Goal: Information Seeking & Learning: Find specific fact

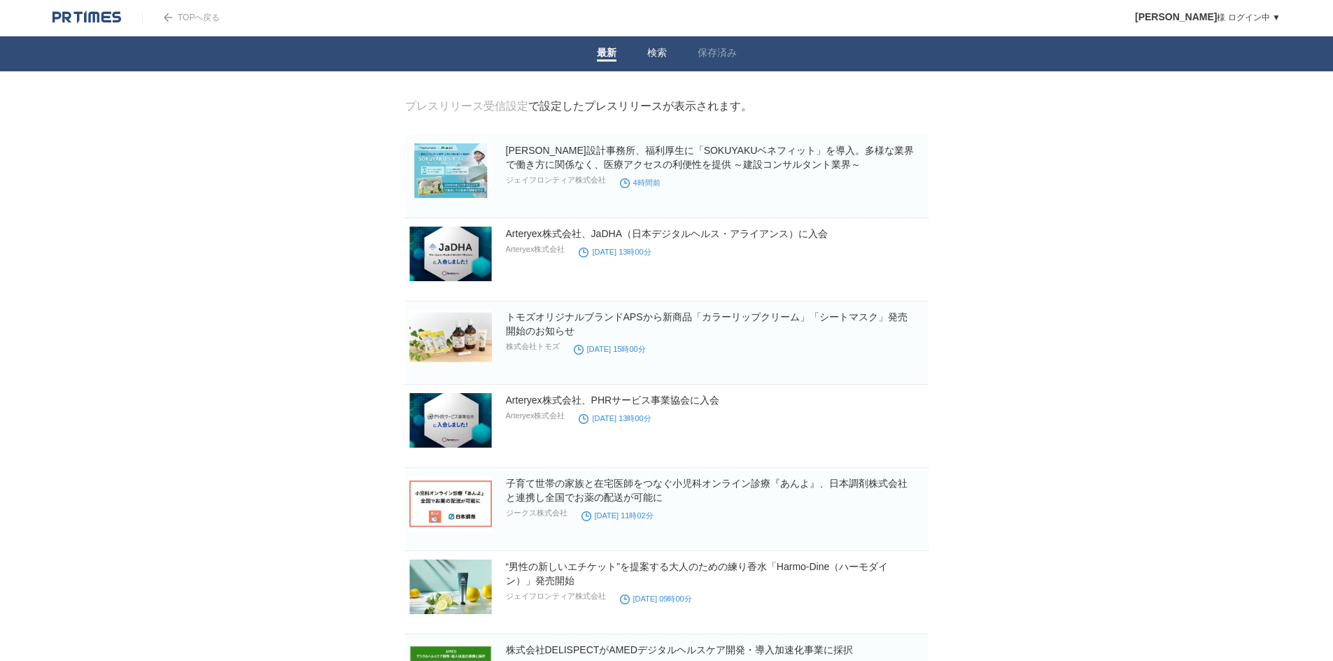
click at [650, 55] on link "検索" at bounding box center [657, 54] width 20 height 15
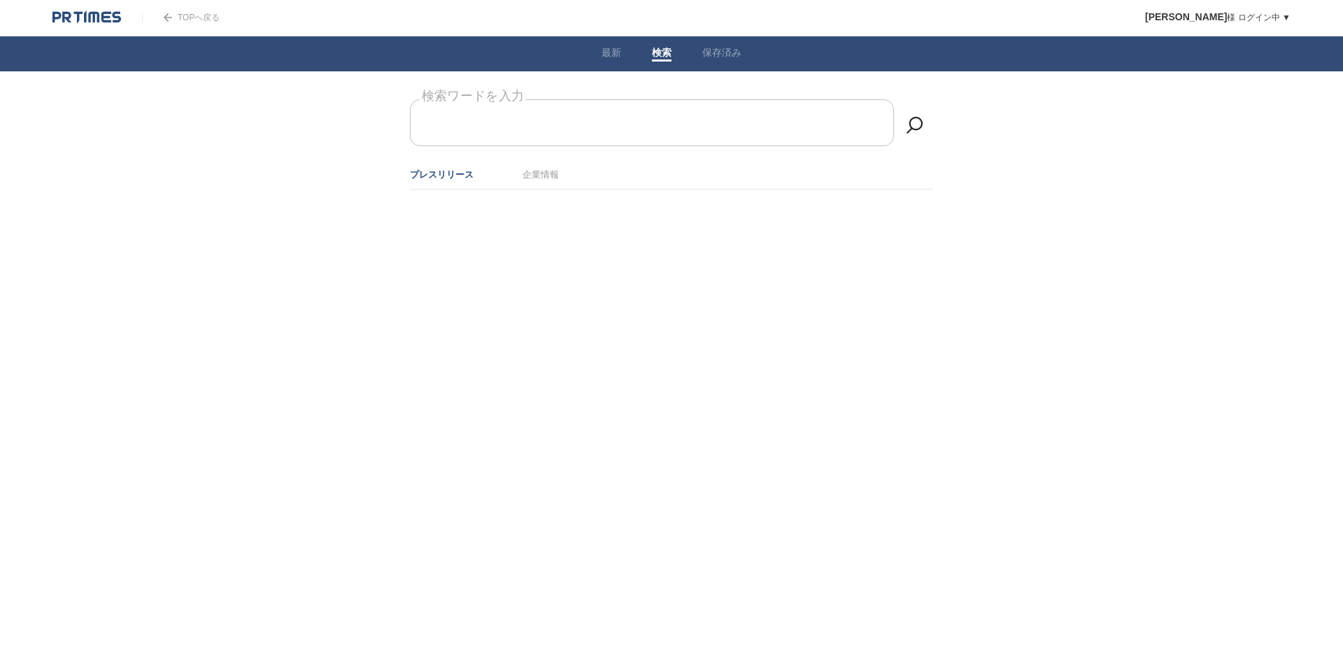
click at [598, 99] on form "検索ワードを入力" at bounding box center [671, 99] width 523 height 0
paste input "セカンドサイトアナリティカ株式会社"
type input "セカンドサイトアナリティカ株式会社"
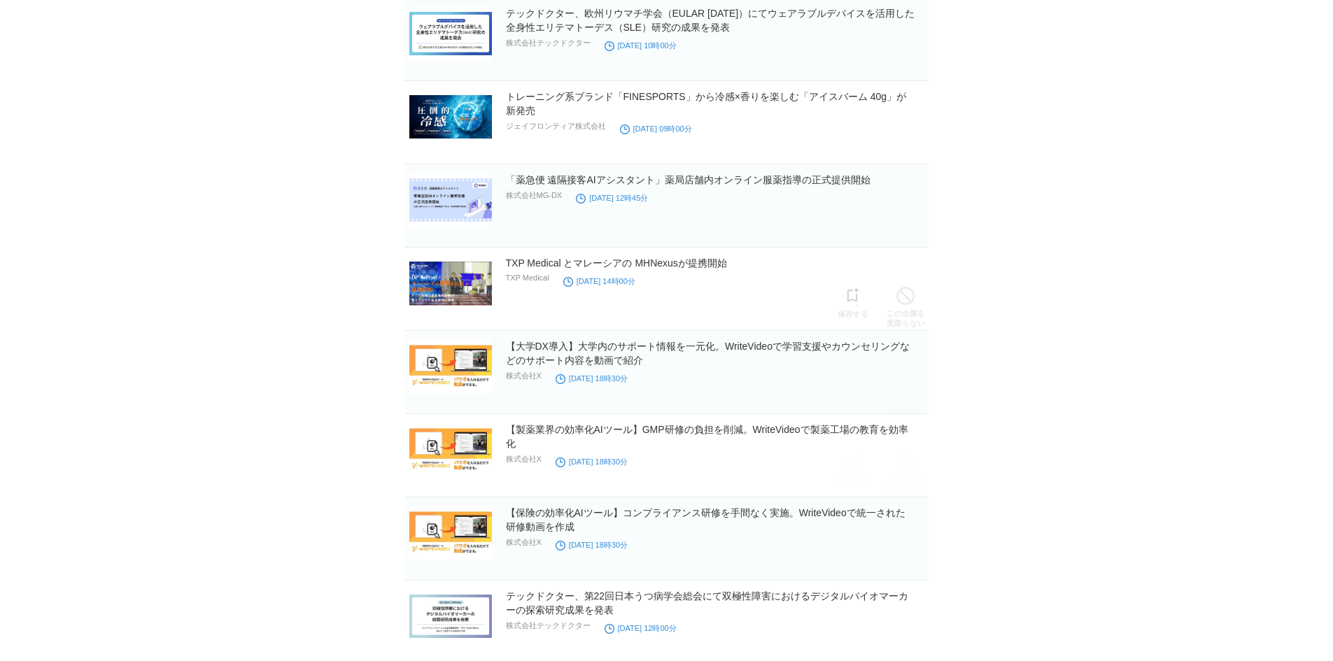
scroll to position [2878, 0]
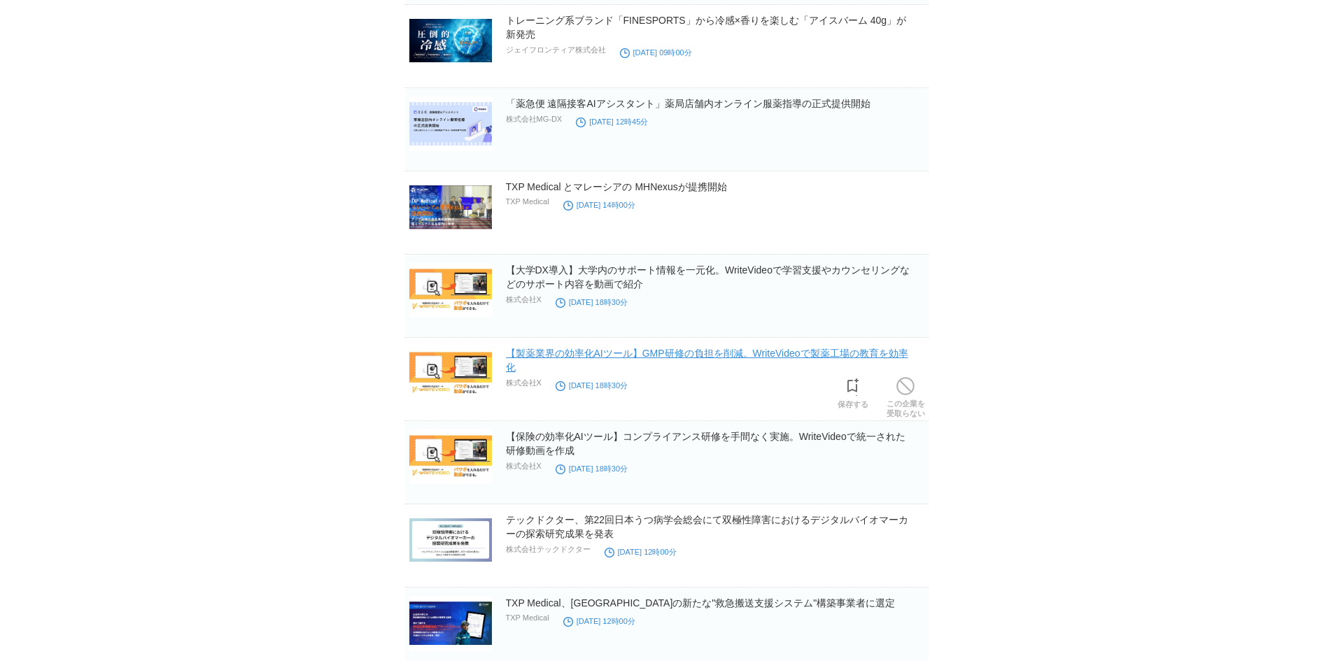
click at [556, 360] on link "【製薬業界の効率化AIツール】GMP研修の負担を削減。WriteVideoで製薬工場の教育を効率化" at bounding box center [707, 360] width 402 height 25
